Goal: Check status: Check status

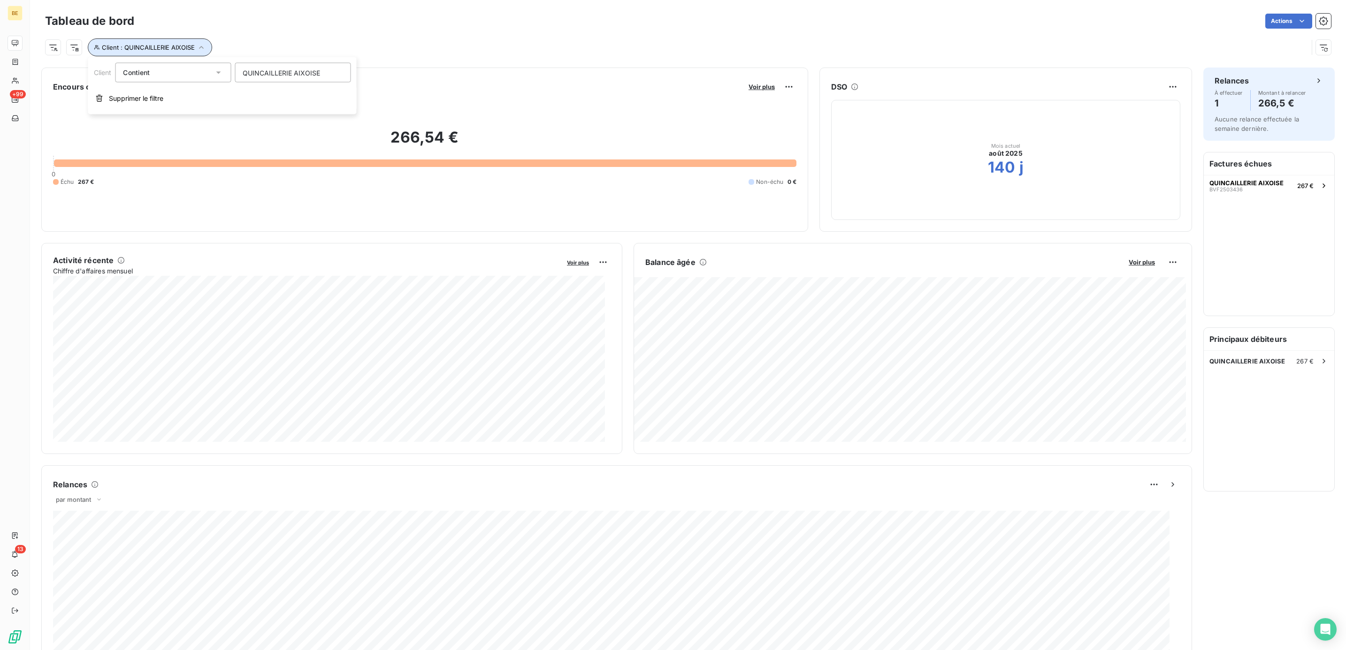
click at [206, 48] on button "Client : QUINCAILLERIE AIXOISE" at bounding box center [150, 47] width 124 height 18
click at [201, 46] on icon "button" at bounding box center [201, 47] width 9 height 9
click at [142, 94] on span "Supprimer le filtre" at bounding box center [136, 98] width 54 height 9
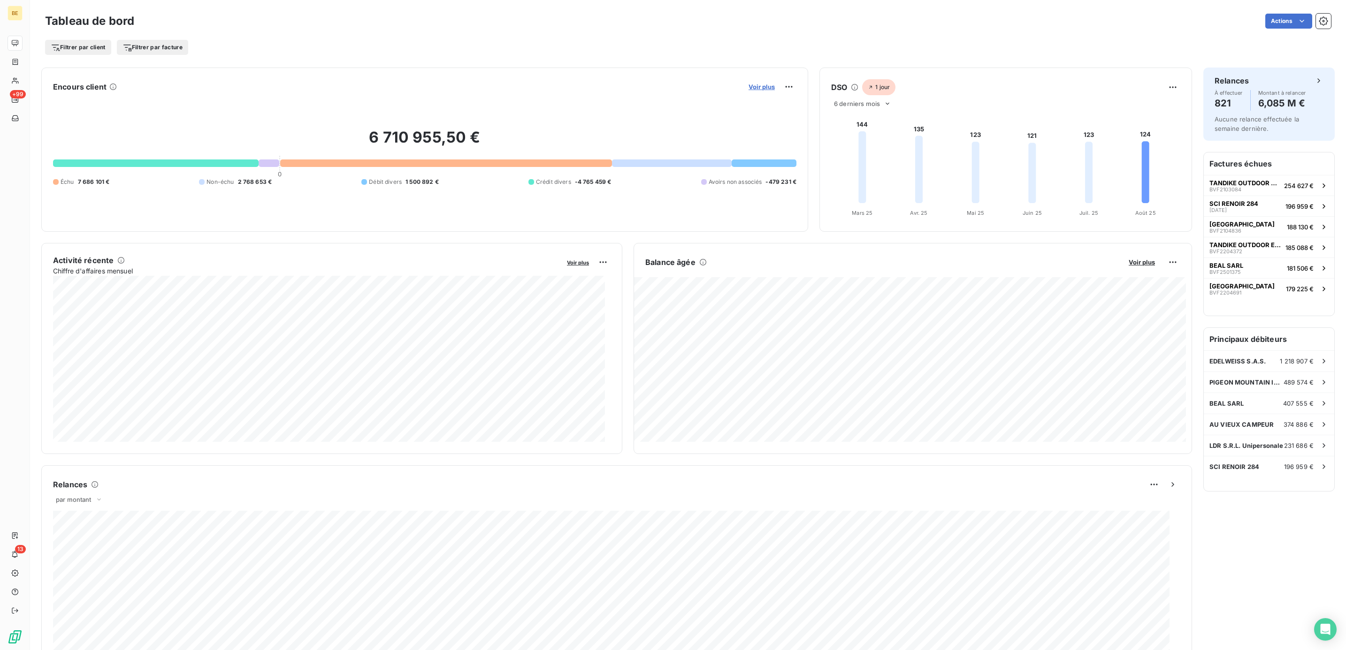
click at [759, 88] on span "Voir plus" at bounding box center [761, 87] width 26 height 8
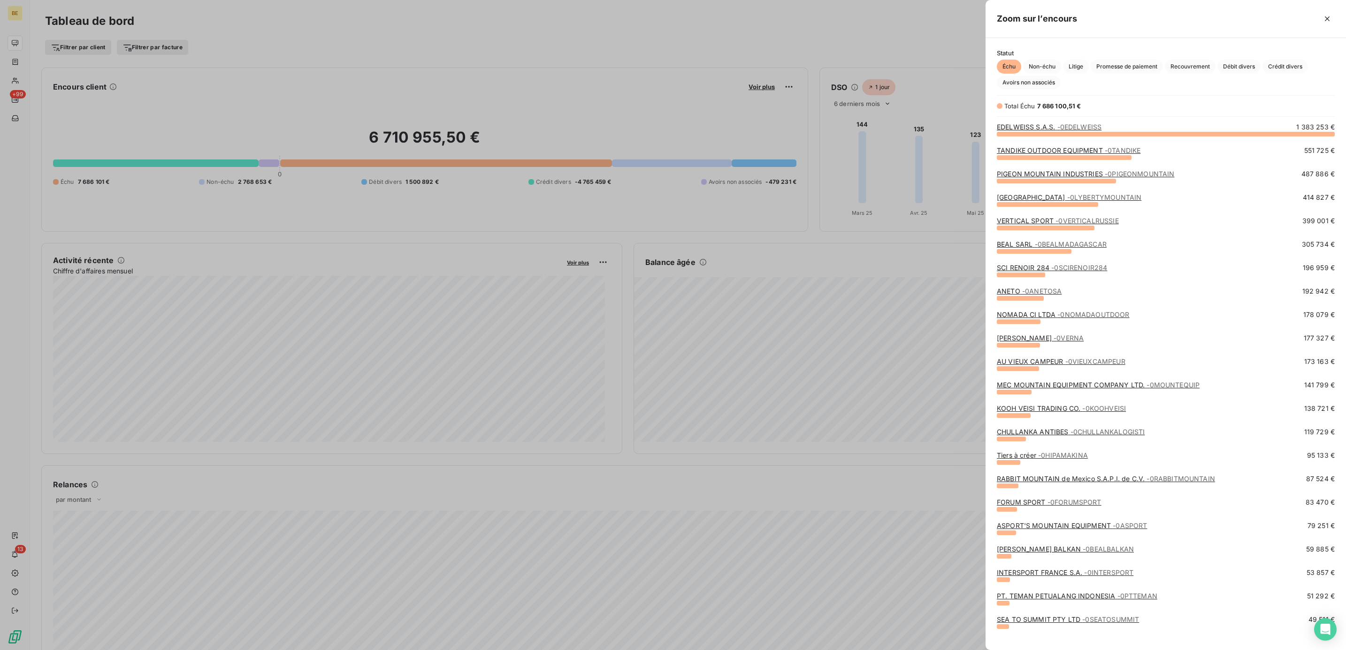
scroll to position [70, 0]
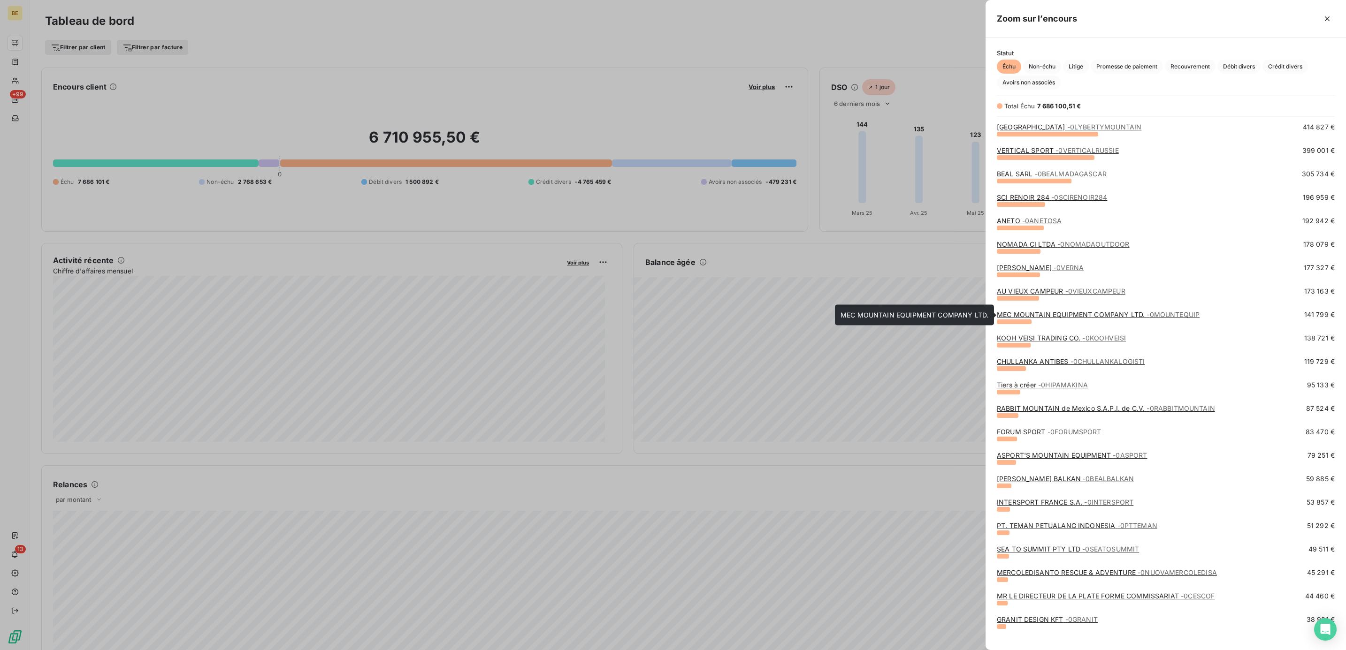
click at [1138, 317] on link "MEC MOUNTAIN EQUIPMENT COMPANY LTD. - 0MOUNTEQUIP" at bounding box center [1097, 315] width 203 height 8
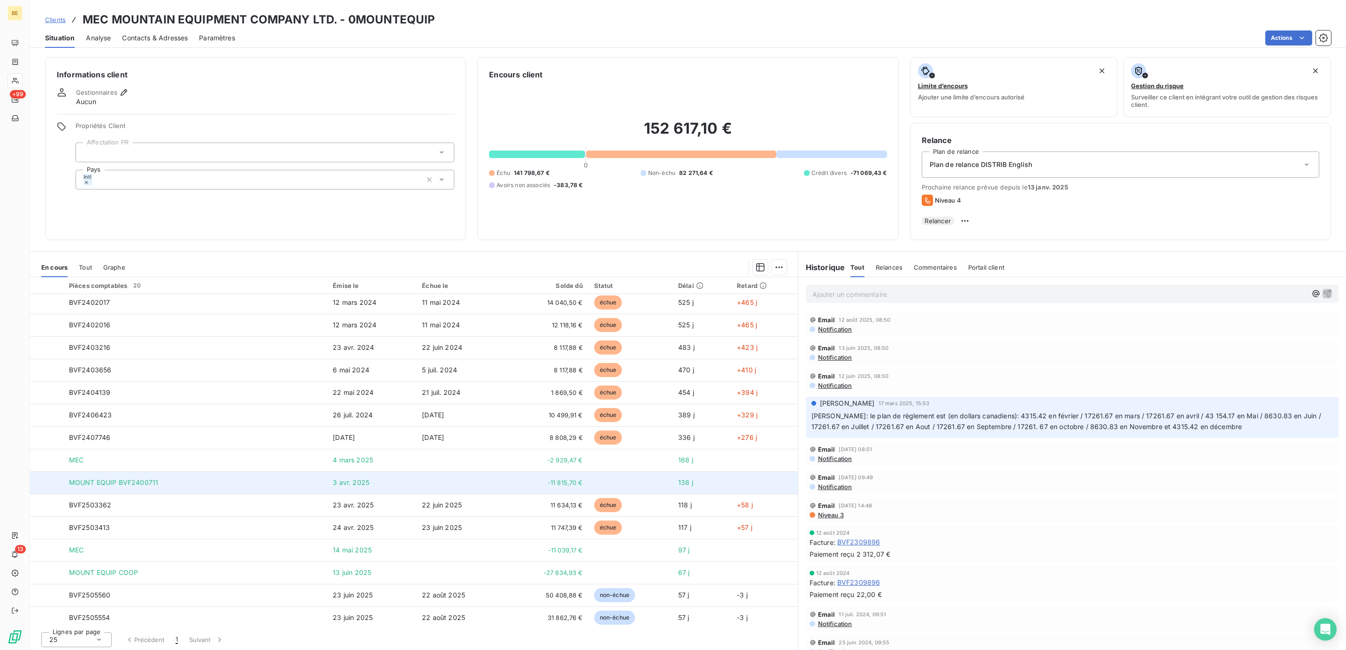
scroll to position [128, 0]
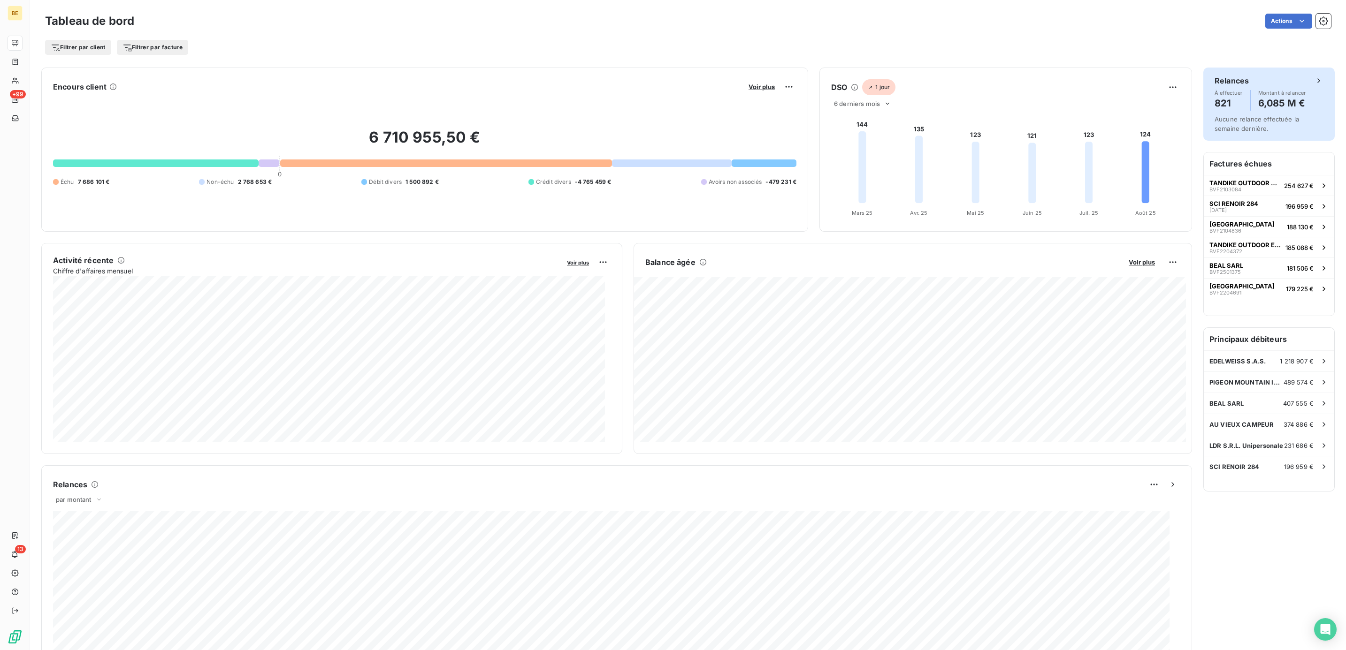
click at [1295, 103] on div "À effectuer 821 Montant à relancer 6,085 M €" at bounding box center [1268, 100] width 109 height 21
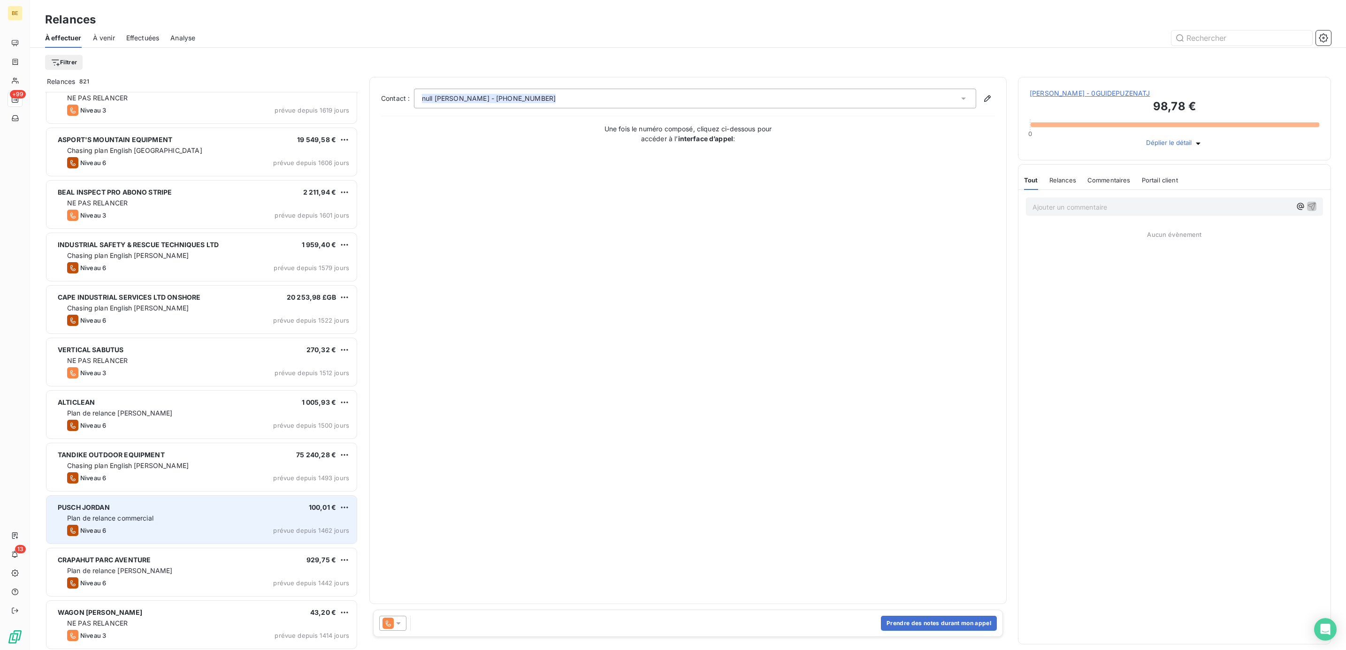
scroll to position [141, 0]
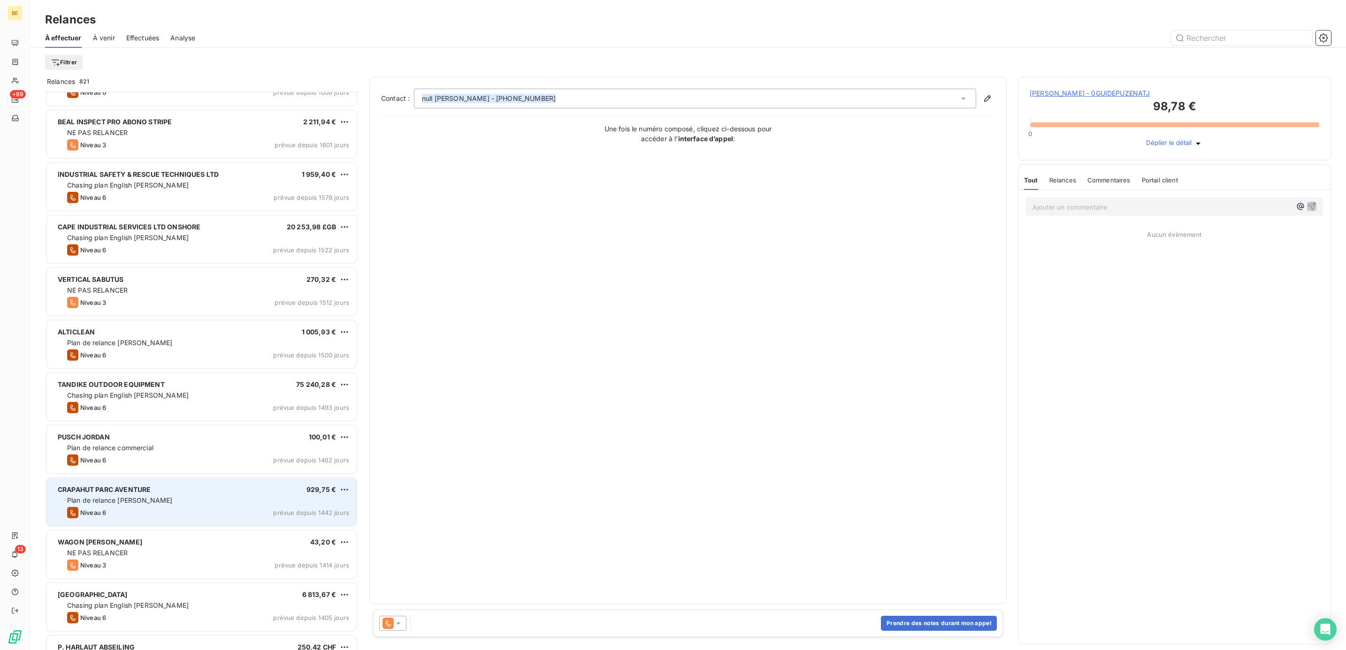
click at [141, 486] on span "CRAPAHUT PARC AVENTURE" at bounding box center [104, 490] width 93 height 8
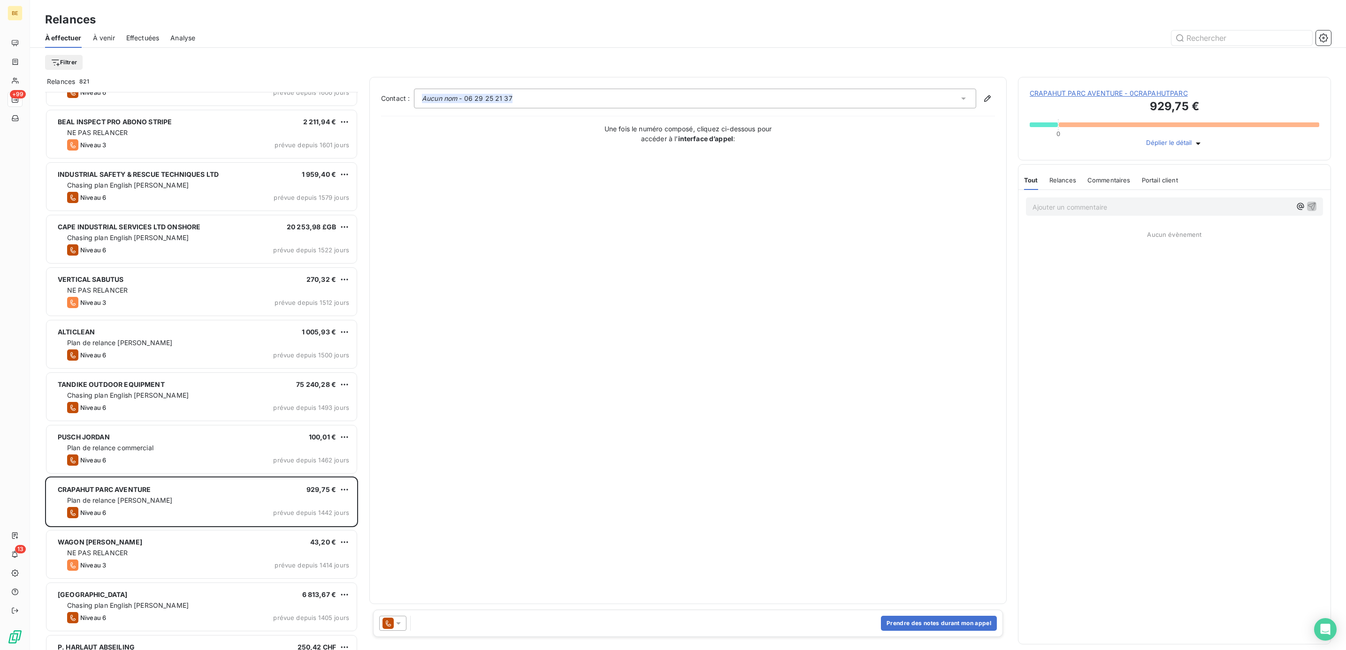
scroll to position [548, 302]
